Goal: Task Accomplishment & Management: Use online tool/utility

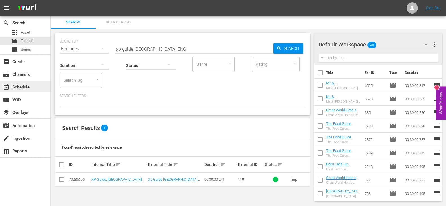
scroll to position [169, 0]
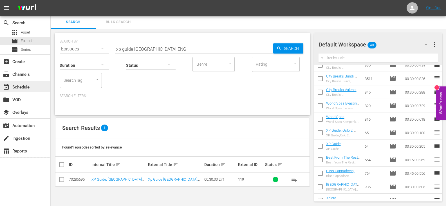
click at [31, 88] on div "event_available Schedule" at bounding box center [15, 86] width 31 height 5
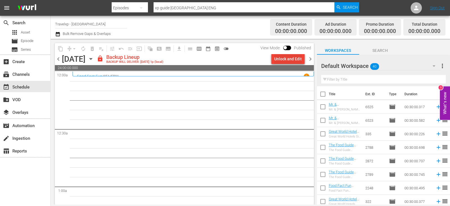
click at [285, 59] on div "Unlock and Edit" at bounding box center [288, 59] width 28 height 10
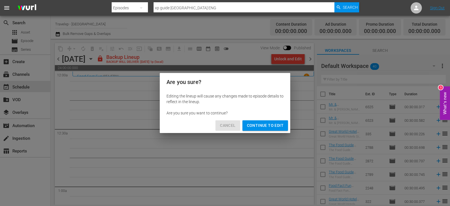
click at [232, 125] on span "Cancel" at bounding box center [227, 125] width 15 height 7
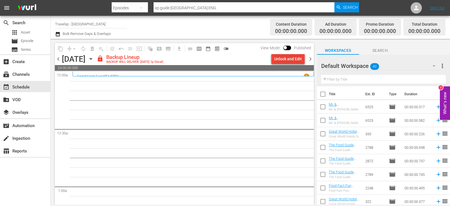
click at [295, 58] on div "Unlock and Edit" at bounding box center [288, 59] width 28 height 10
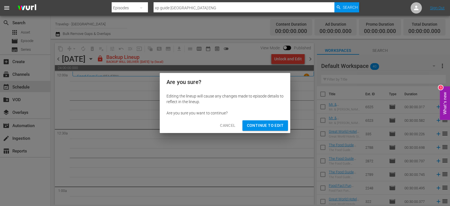
click at [258, 123] on span "Continue to Edit" at bounding box center [265, 125] width 37 height 7
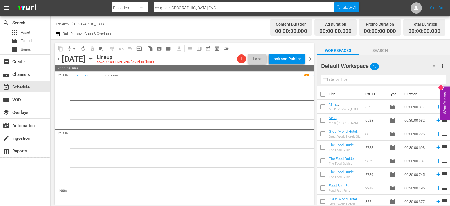
click at [379, 81] on input "text" at bounding box center [383, 79] width 125 height 9
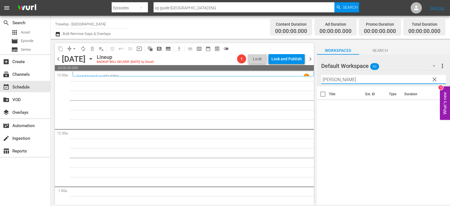
type input "[PERSON_NAME]"
click at [432, 78] on span "clear" at bounding box center [434, 79] width 7 height 7
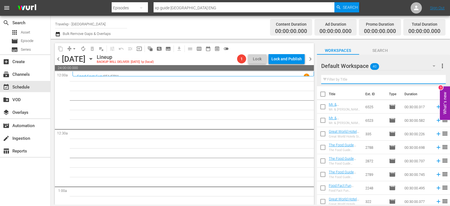
click at [356, 78] on input "text" at bounding box center [383, 79] width 125 height 9
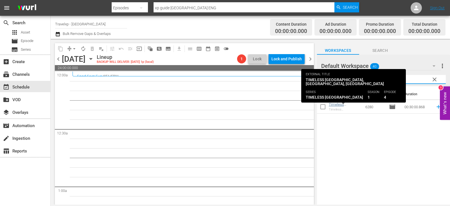
type input "nil"
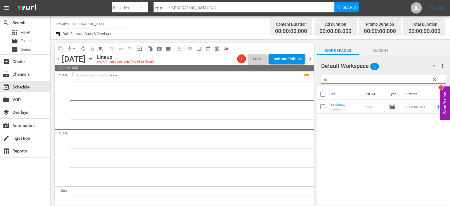
click at [428, 78] on input "nil" at bounding box center [383, 79] width 125 height 9
click at [431, 79] on span "clear" at bounding box center [434, 79] width 7 height 7
